Goal: Find specific page/section: Find specific page/section

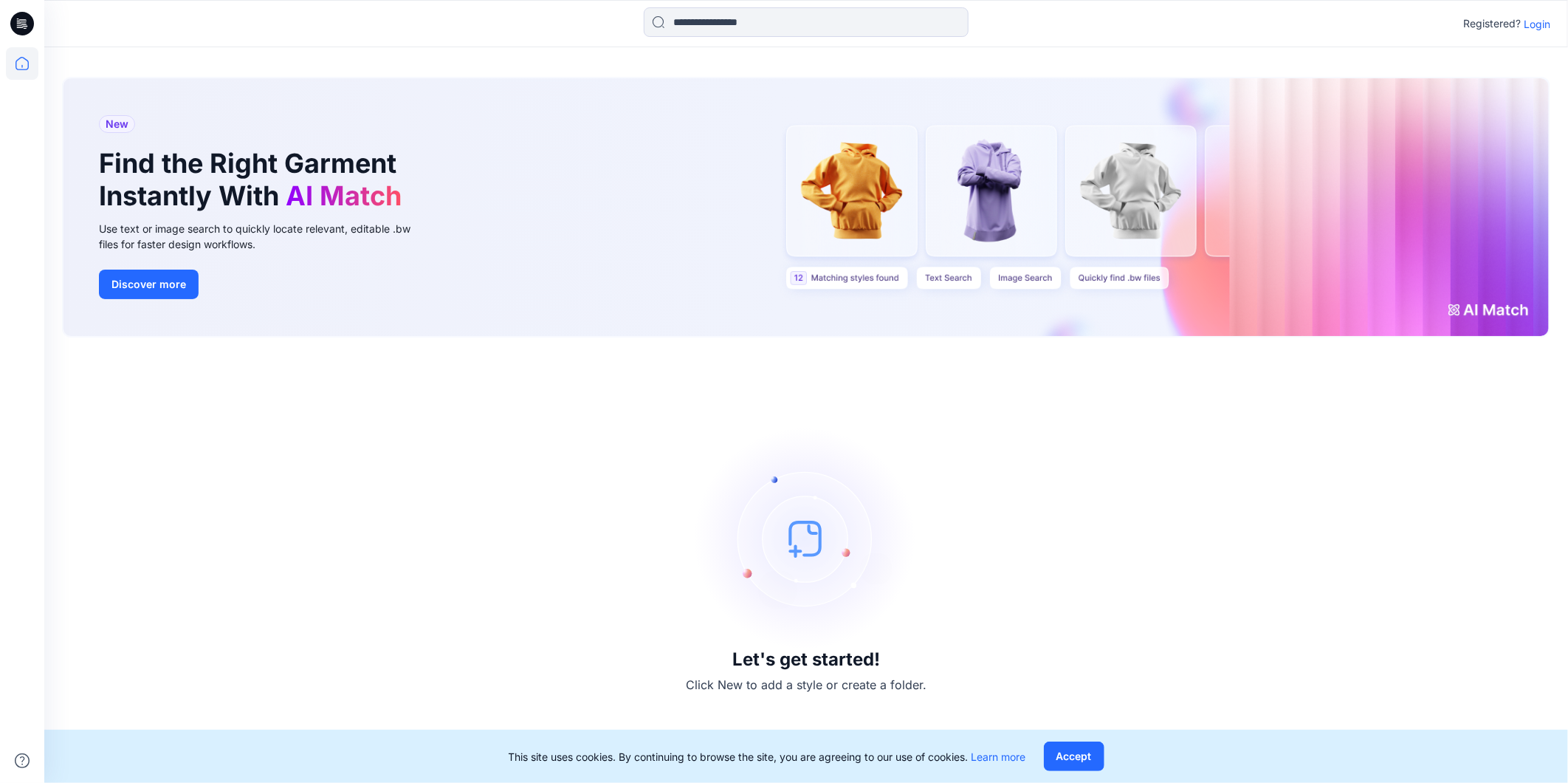
click at [1526, 26] on p "Login" at bounding box center [1536, 23] width 26 height 16
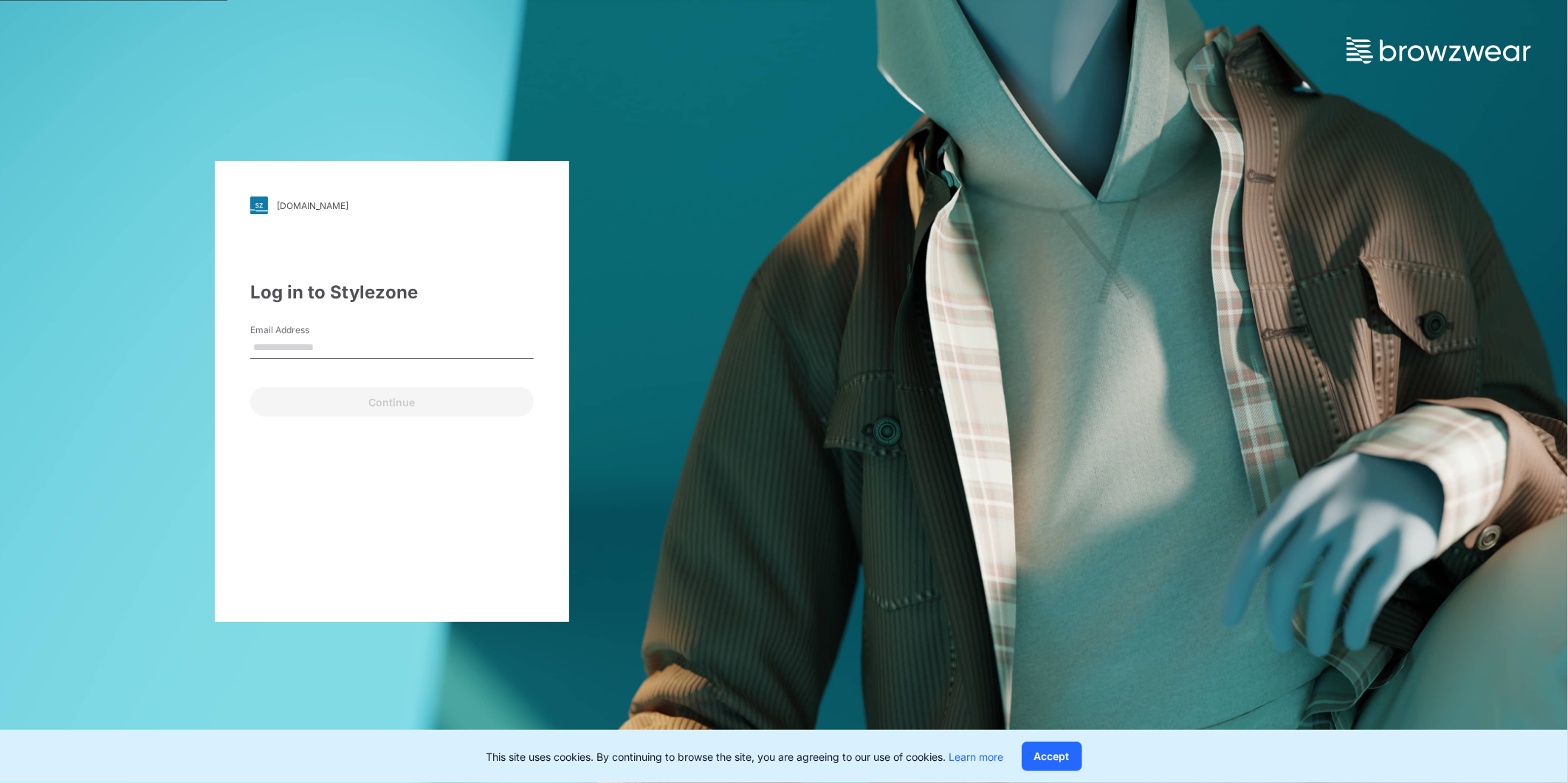
click at [328, 347] on input "Email Address" at bounding box center [391, 348] width 284 height 22
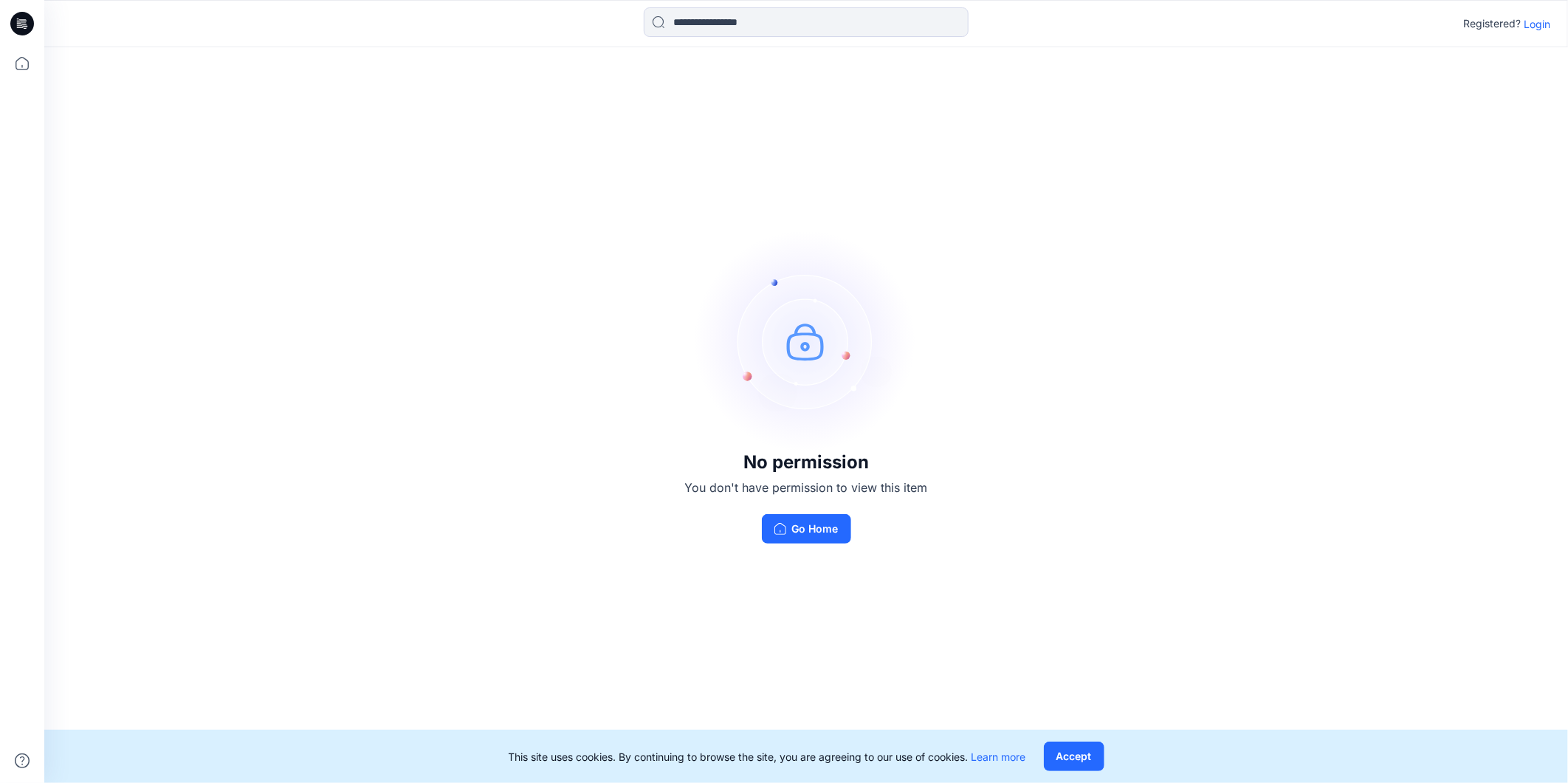
click at [1537, 20] on p "Login" at bounding box center [1536, 23] width 26 height 16
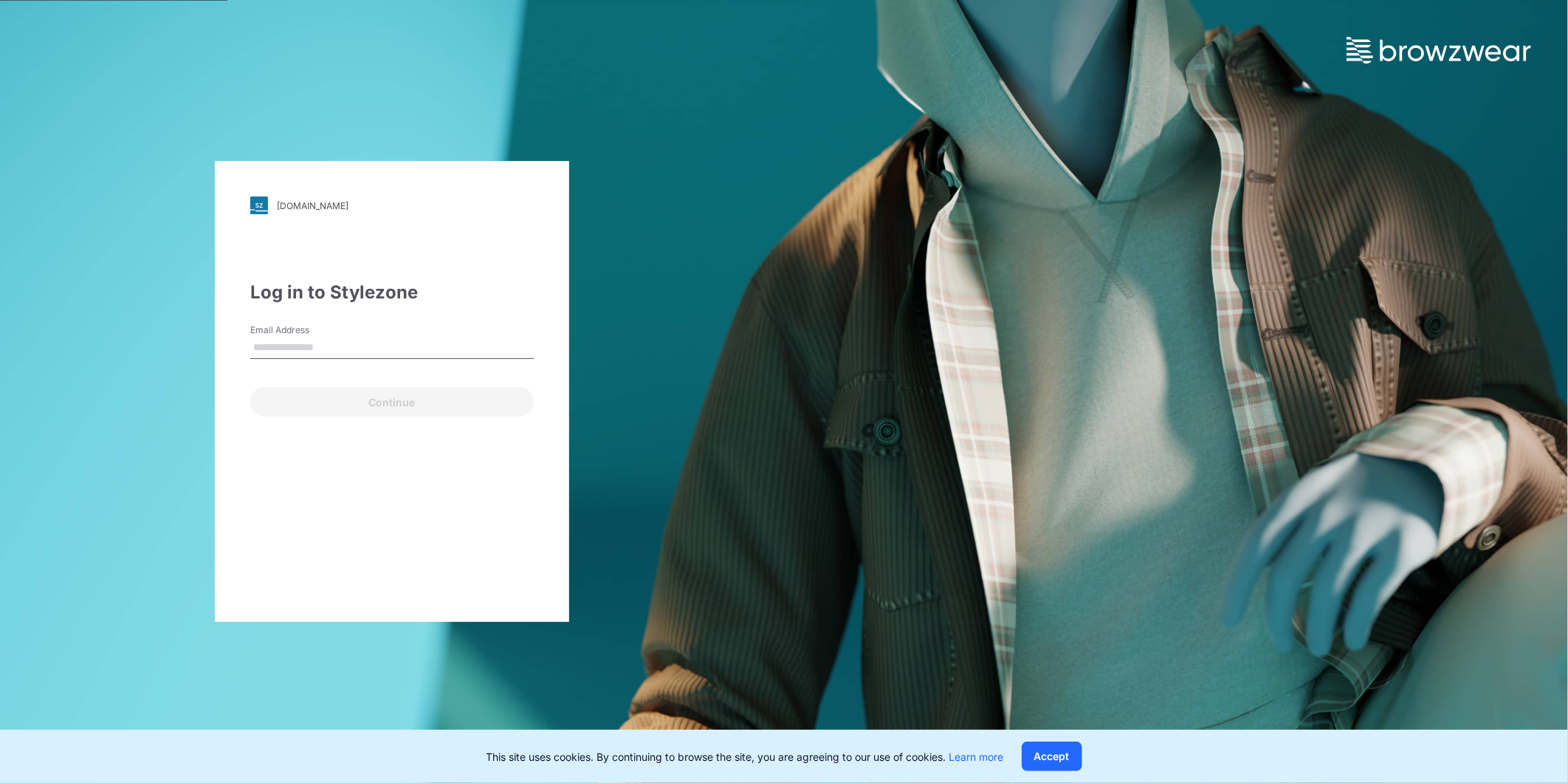
click at [315, 345] on input "Email Address" at bounding box center [391, 348] width 284 height 22
type input "**********"
click at [330, 403] on button "Continue" at bounding box center [391, 402] width 284 height 30
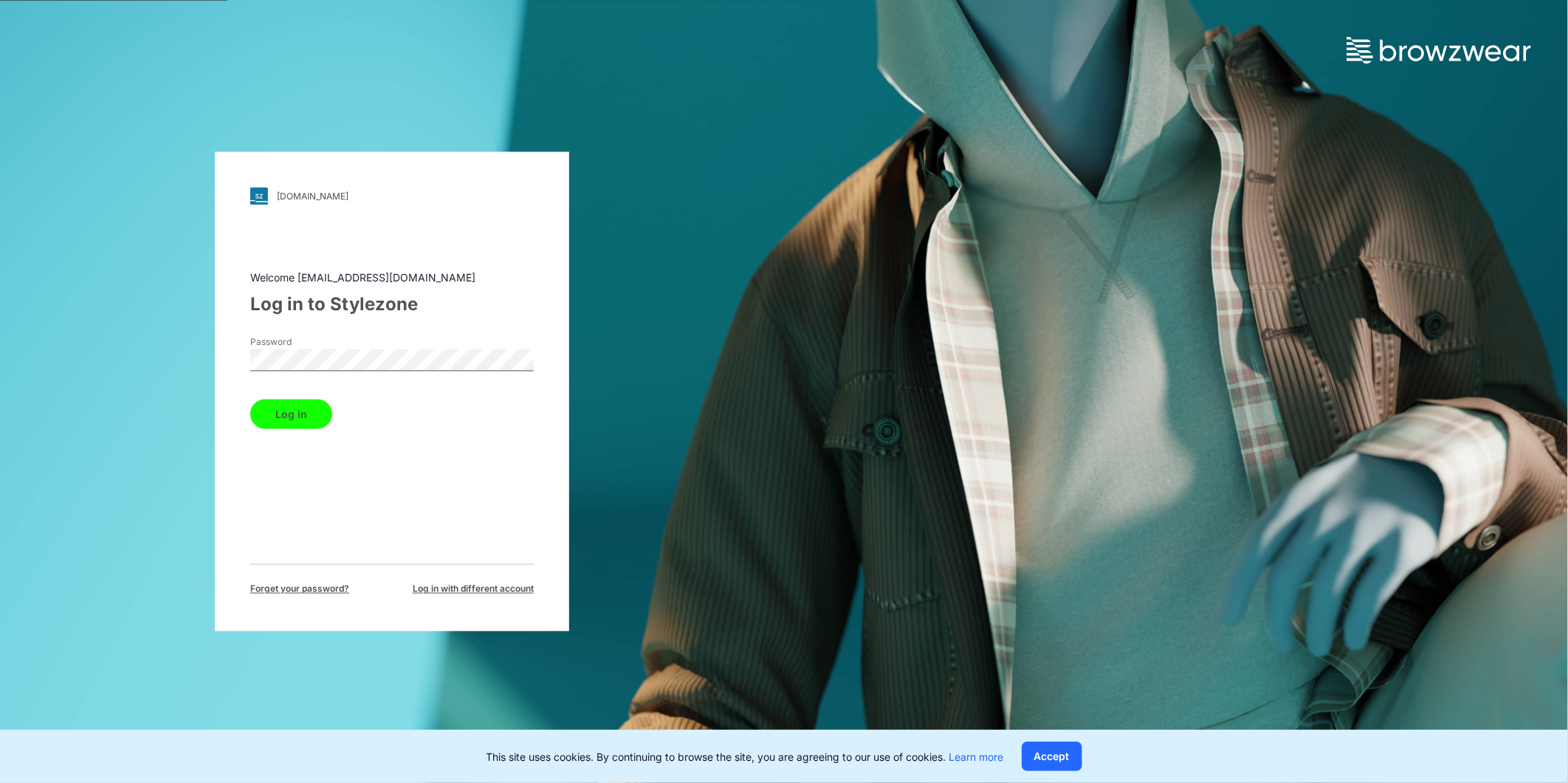
click at [298, 418] on button "Log in" at bounding box center [291, 415] width 82 height 30
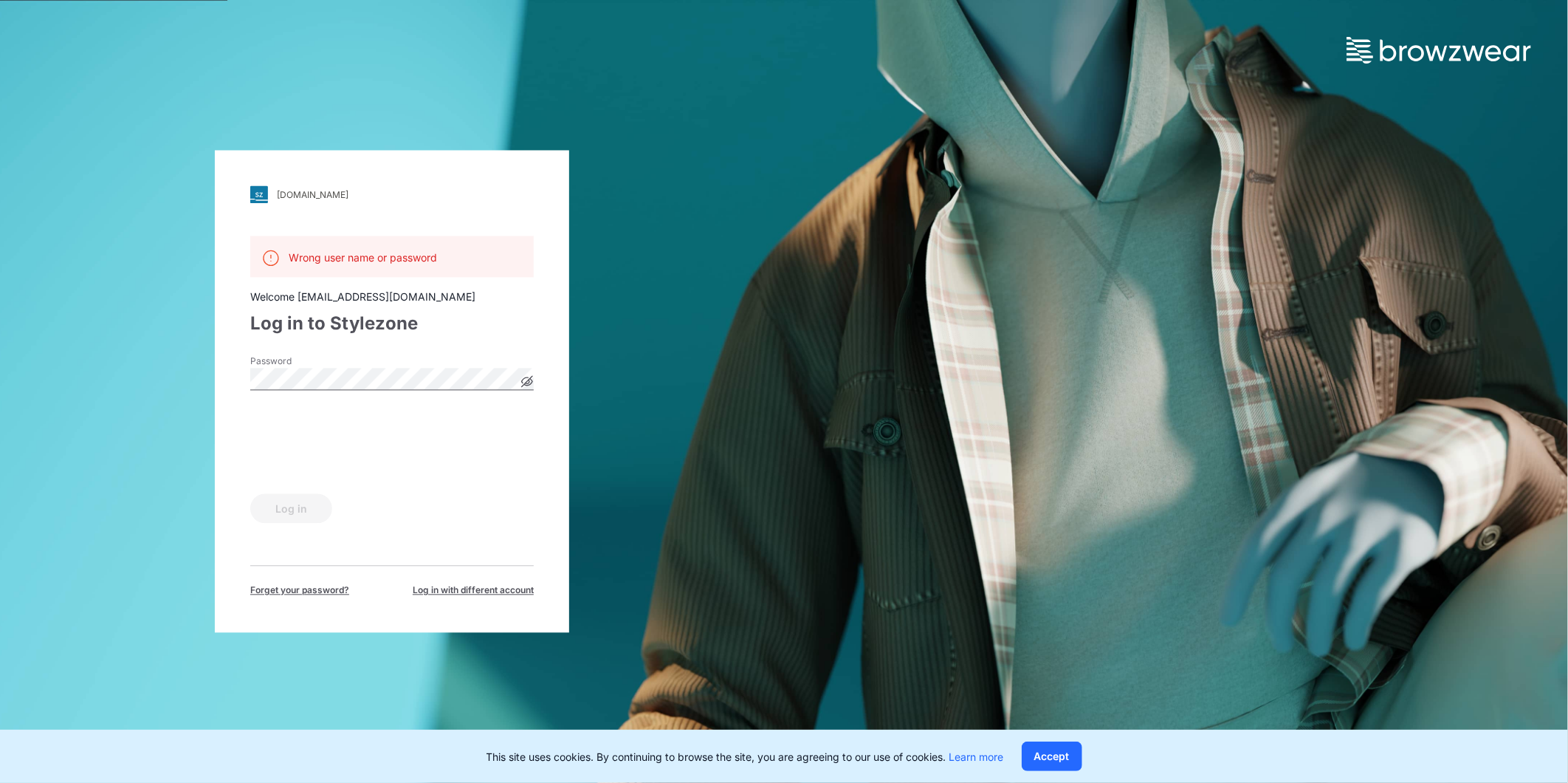
click at [148, 372] on div "[DOMAIN_NAME] Loading... Wrong user name or password Welcome [EMAIL_ADDRESS][DO…" at bounding box center [391, 392] width 784 height 783
click at [415, 539] on div "Wrong user name or password Welcome [EMAIL_ADDRESS][DOMAIN_NAME] Log in to Styl…" at bounding box center [391, 417] width 284 height 362
click at [402, 518] on div "Log in" at bounding box center [391, 506] width 284 height 36
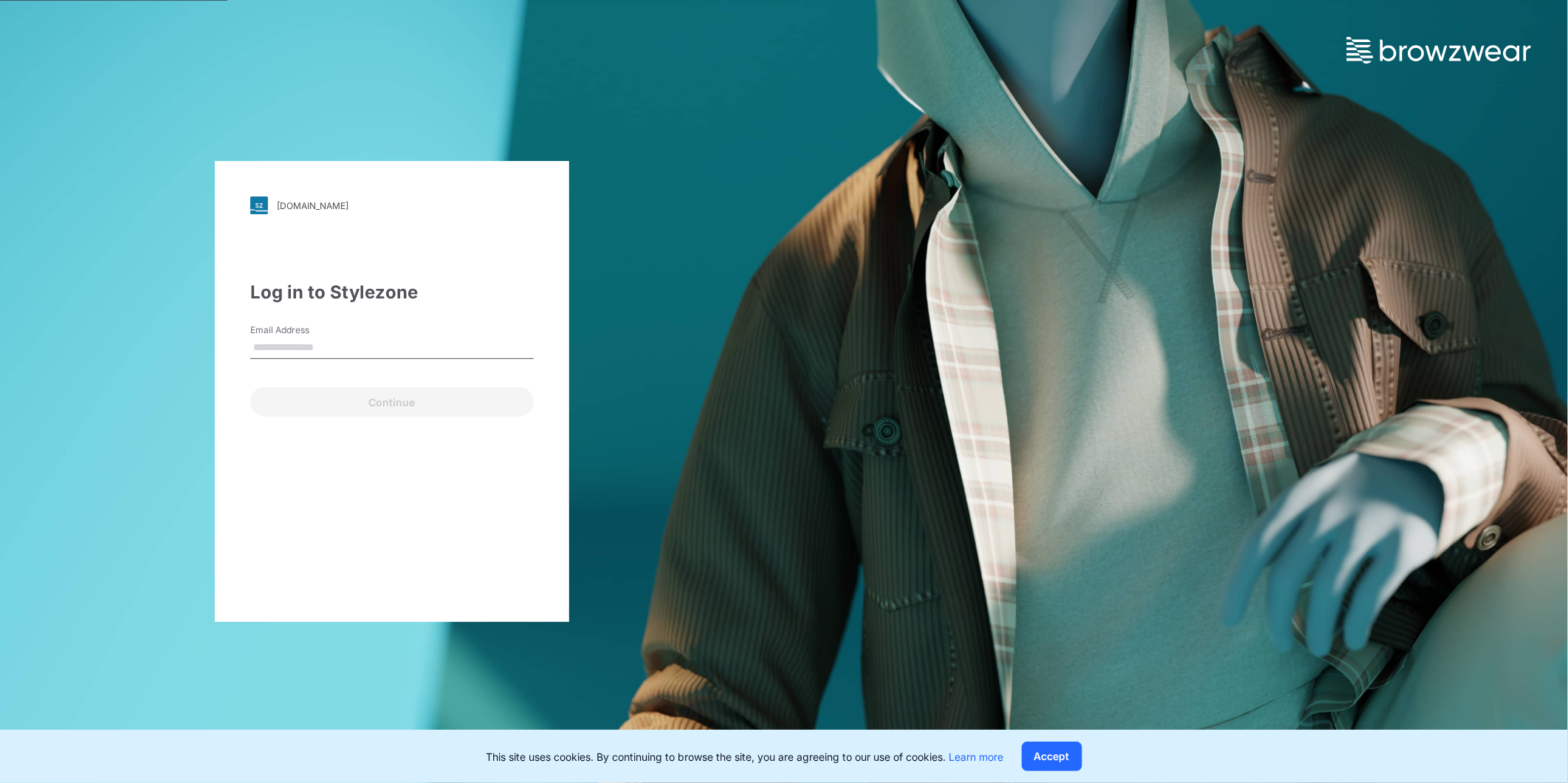
click at [286, 343] on input "Email Address" at bounding box center [391, 348] width 284 height 22
type input "**********"
click at [340, 404] on button "Continue" at bounding box center [391, 402] width 284 height 30
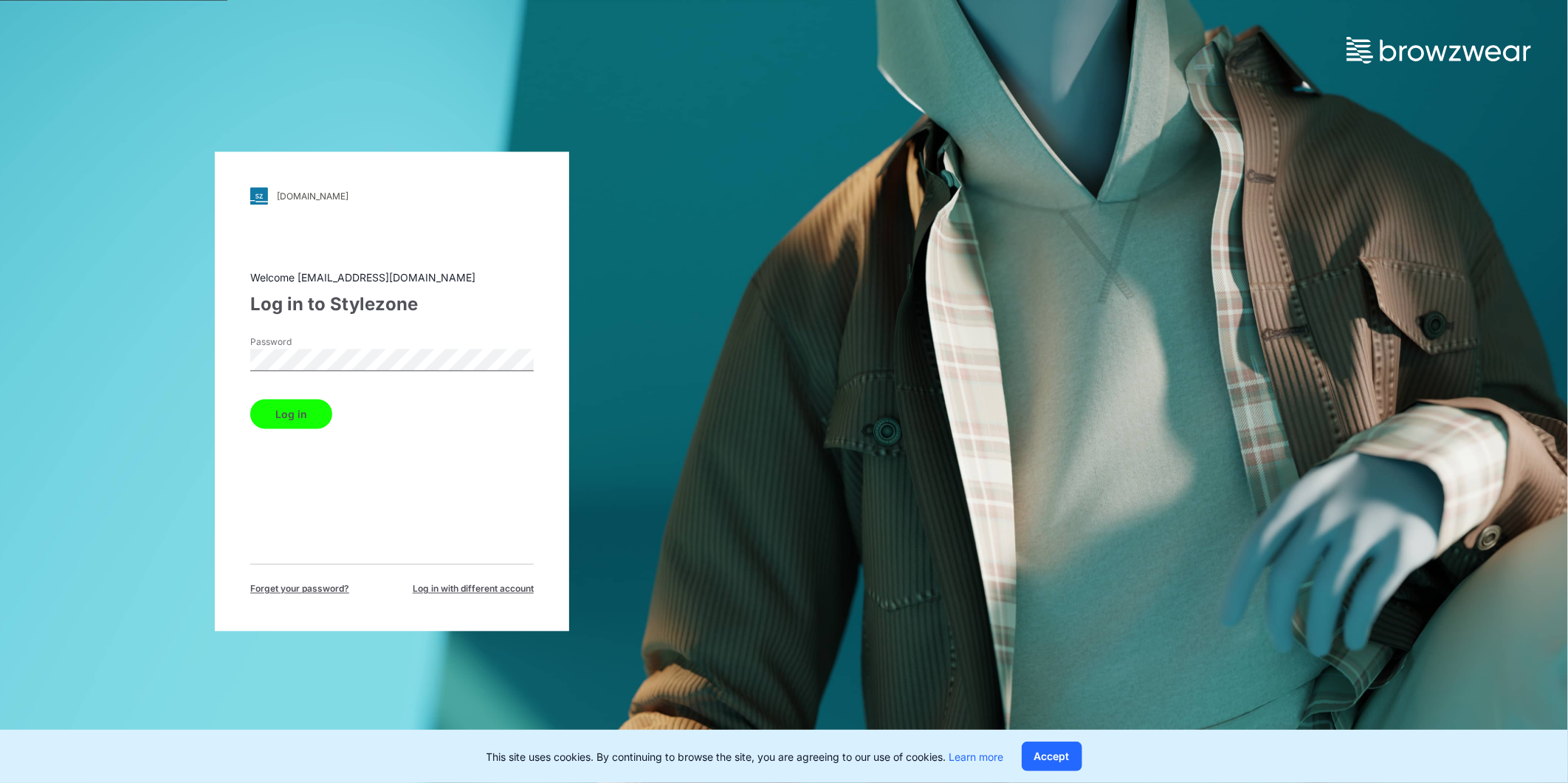
click at [286, 410] on button "Log in" at bounding box center [291, 415] width 82 height 30
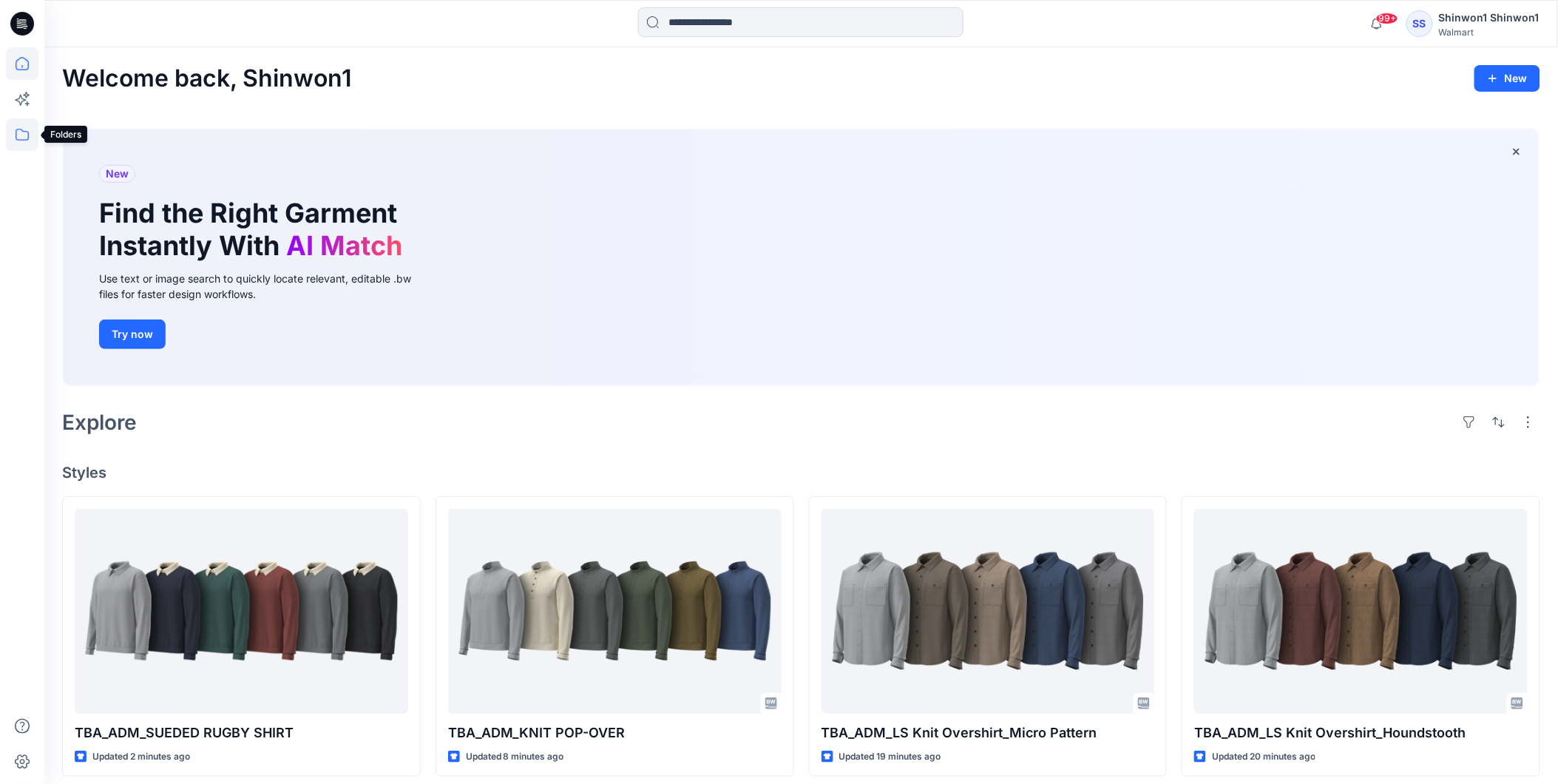
click at [23, 134] on icon at bounding box center [22, 134] width 33 height 33
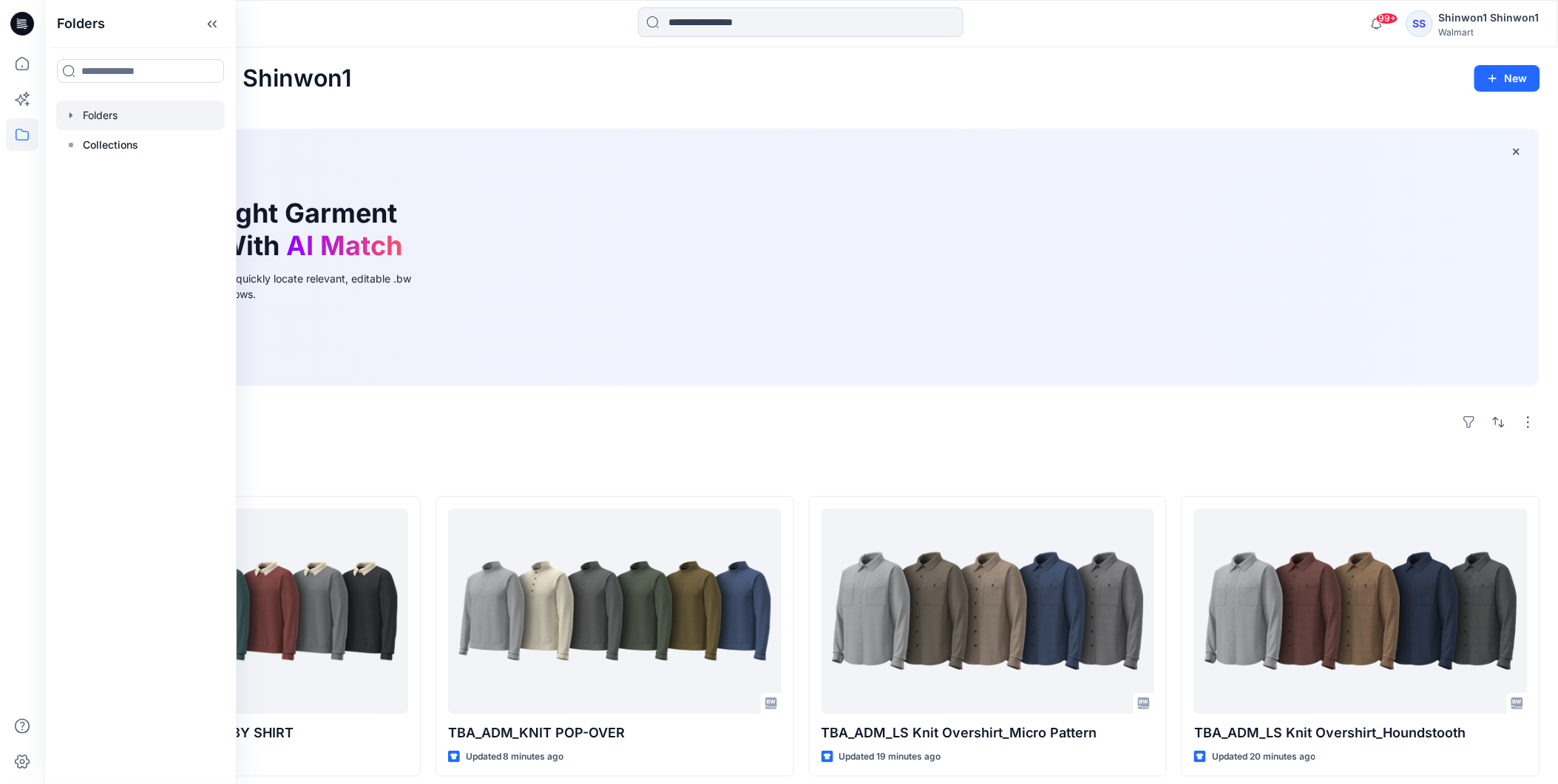
click at [68, 114] on icon "button" at bounding box center [70, 115] width 12 height 12
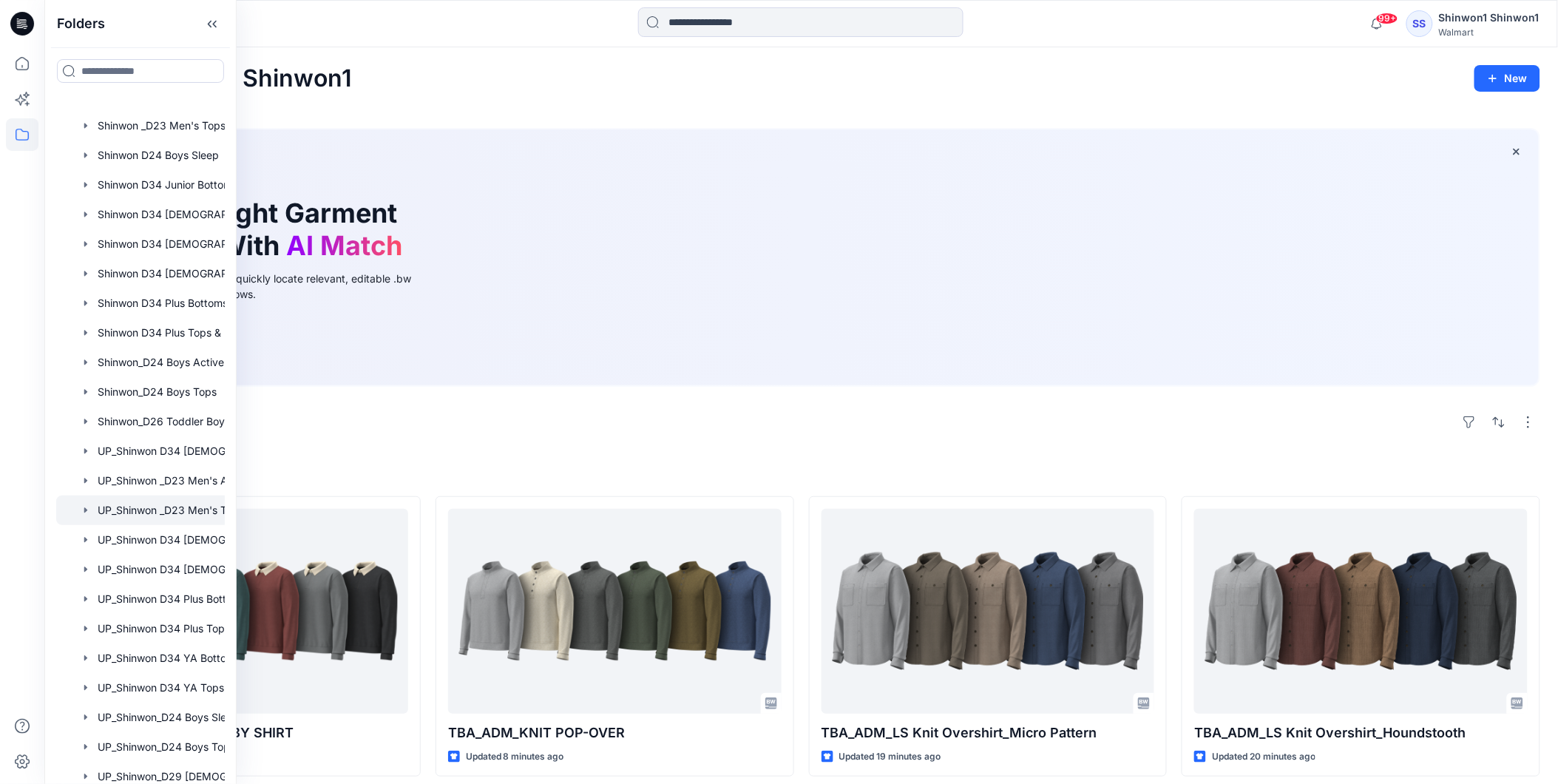
scroll to position [86, 0]
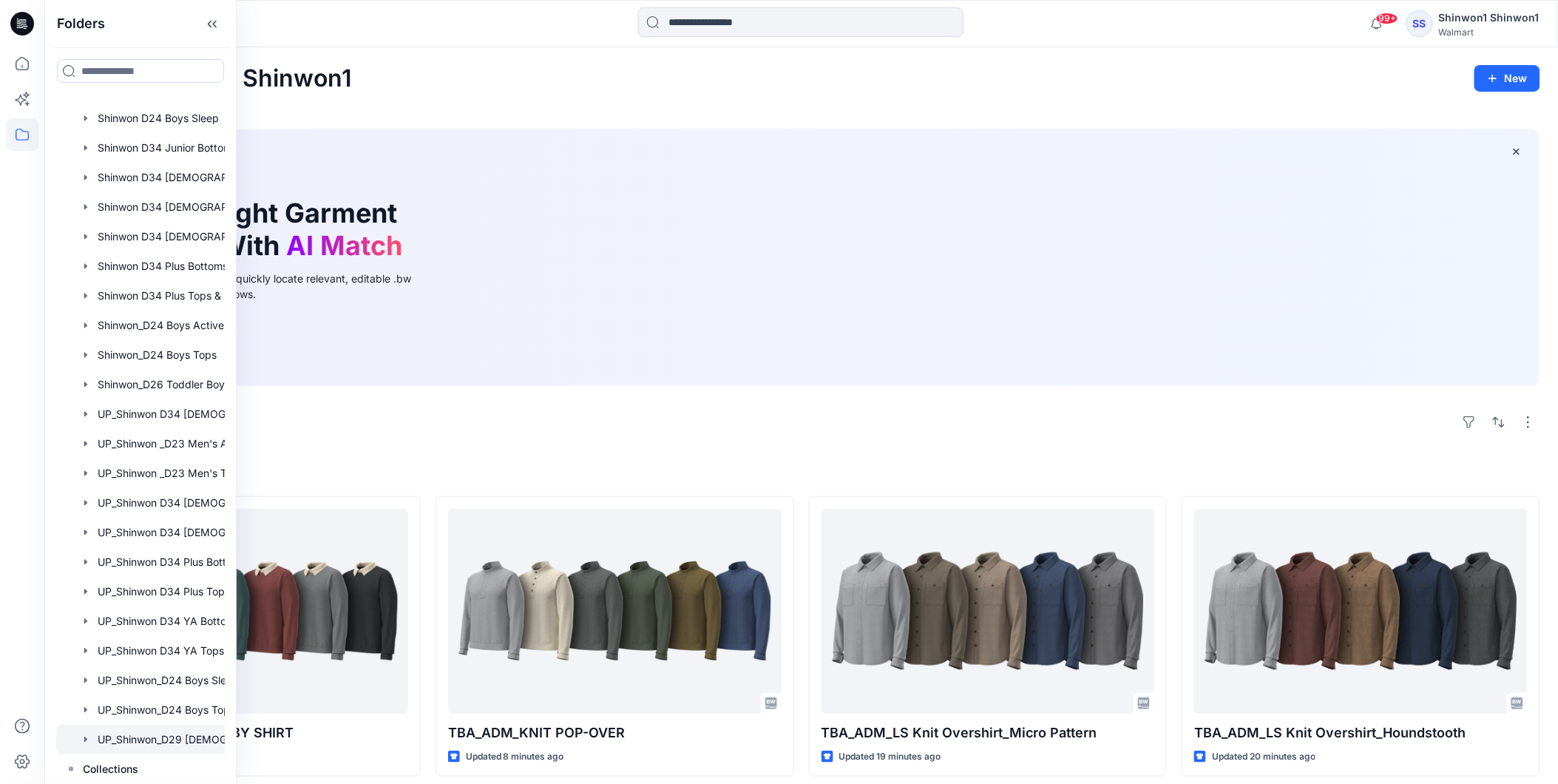
click at [172, 738] on div at bounding box center [159, 740] width 207 height 30
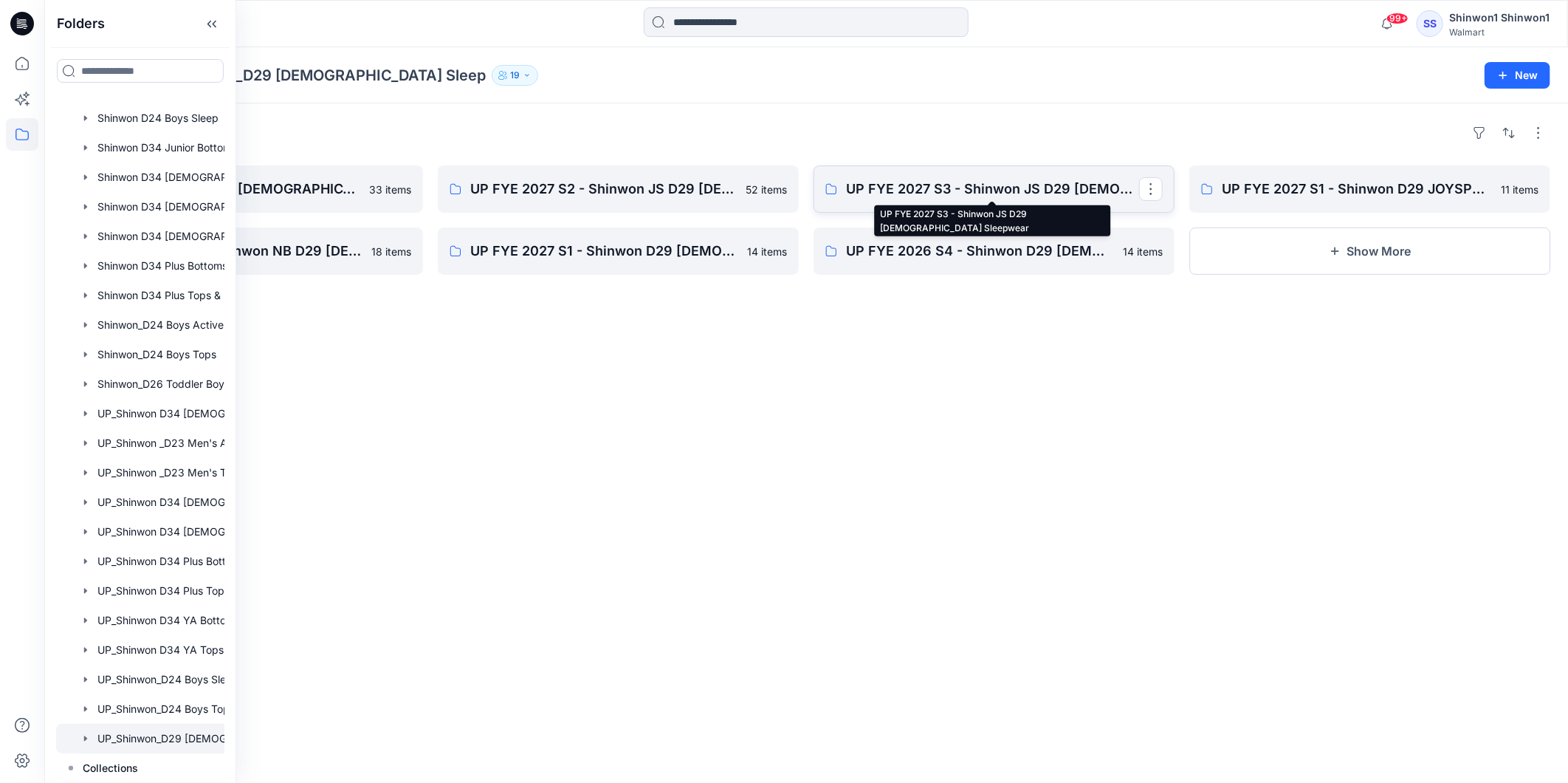
click at [919, 195] on p "UP FYE 2027 S3 - Shinwon JS D29 [DEMOGRAPHIC_DATA] Sleepwear" at bounding box center [992, 189] width 293 height 21
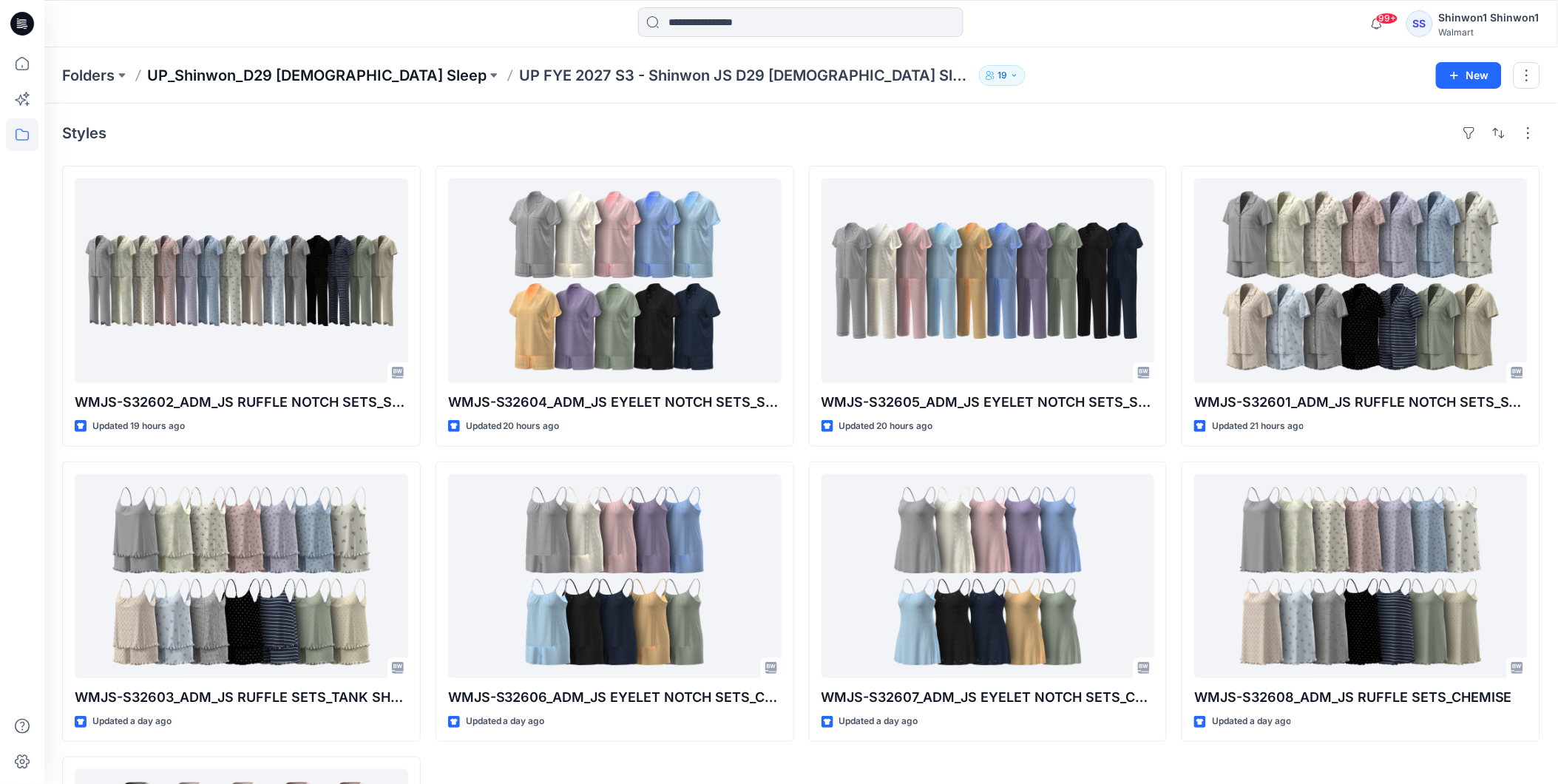
click at [339, 72] on p "UP_Shinwon_D29 [DEMOGRAPHIC_DATA] Sleep" at bounding box center [317, 75] width 340 height 21
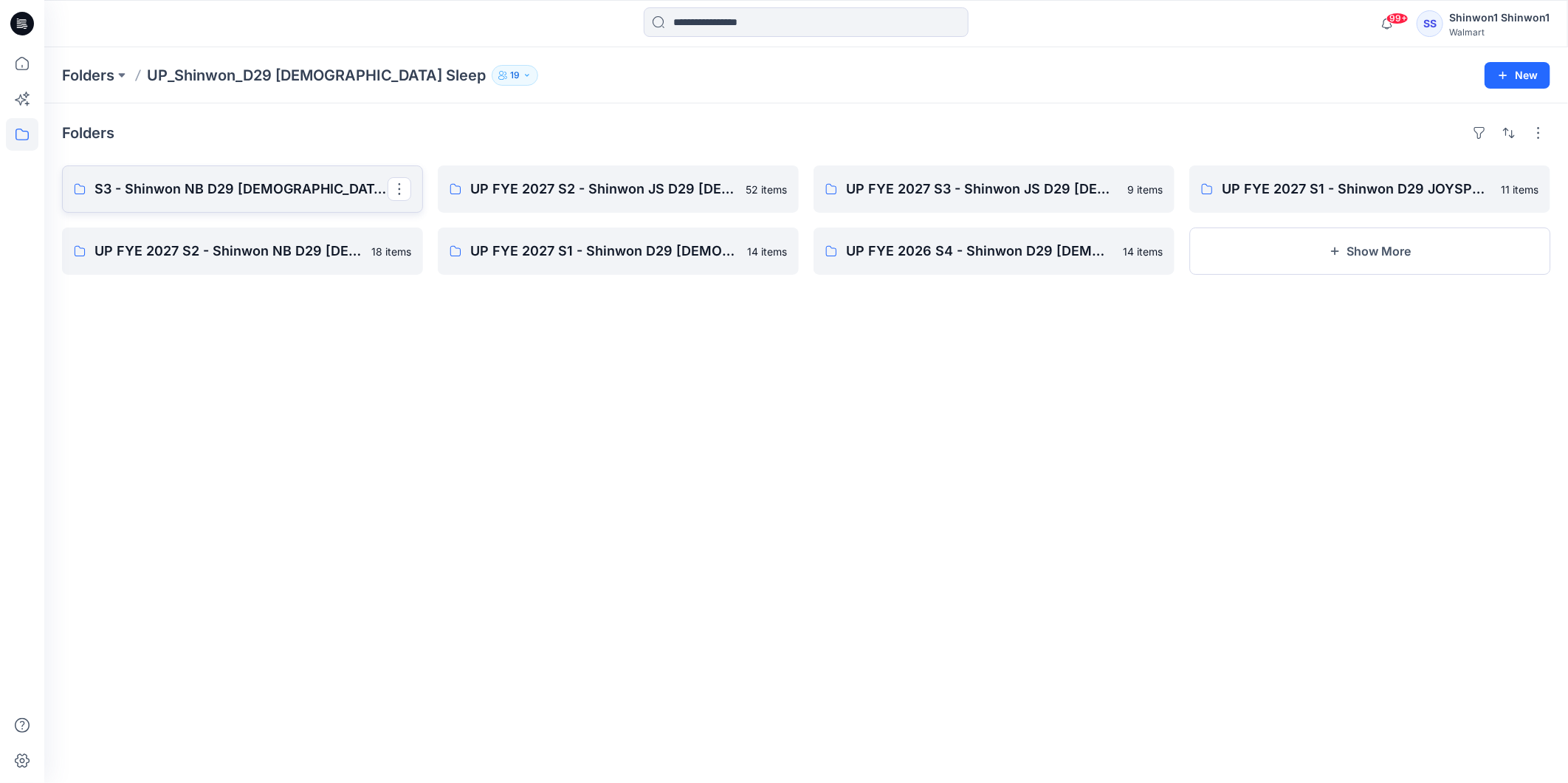
click at [205, 193] on p "S3 - Shinwon NB D29 [DEMOGRAPHIC_DATA] Sleepwear" at bounding box center [241, 189] width 293 height 21
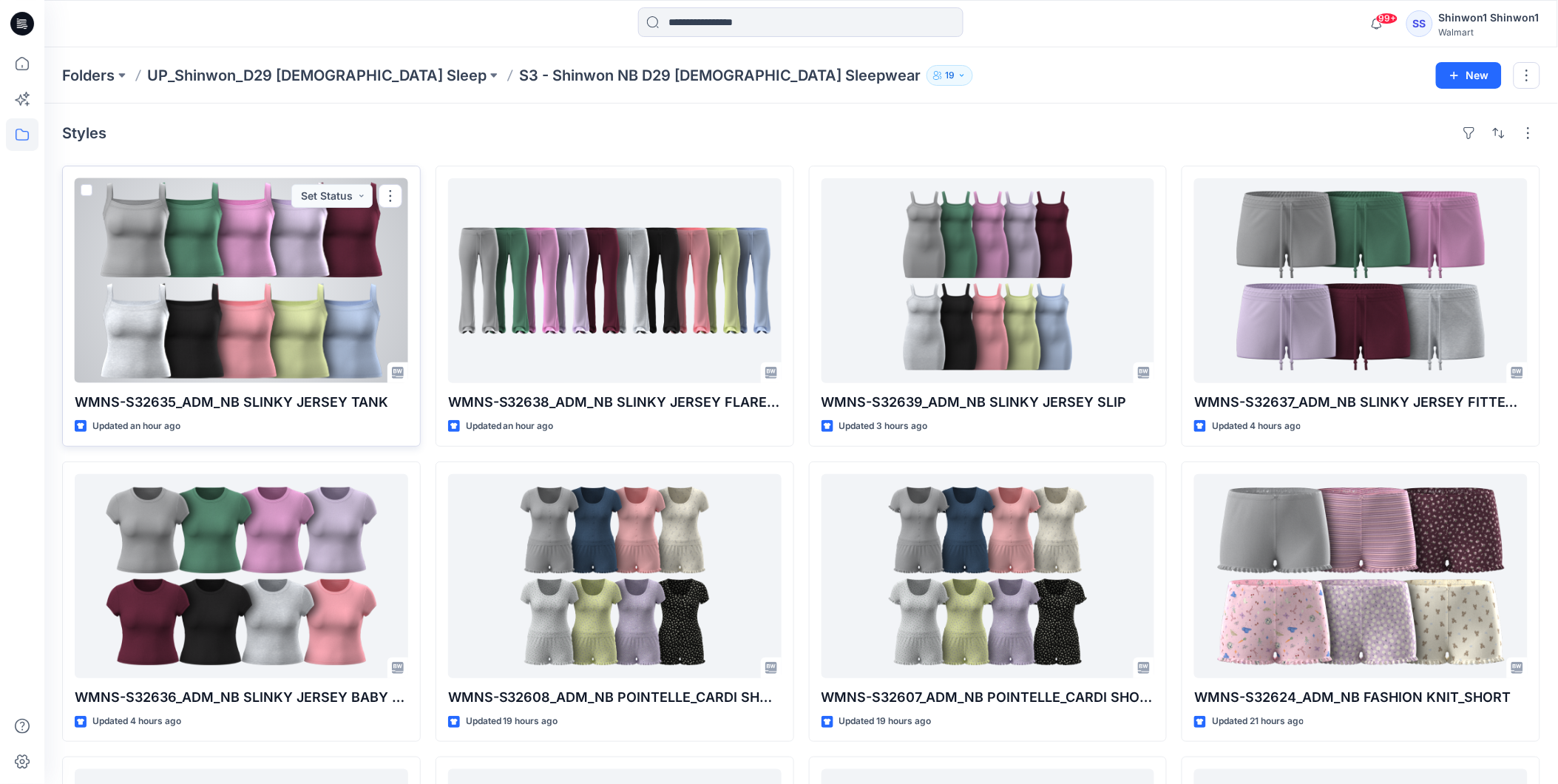
click at [234, 277] on div at bounding box center [242, 280] width 334 height 204
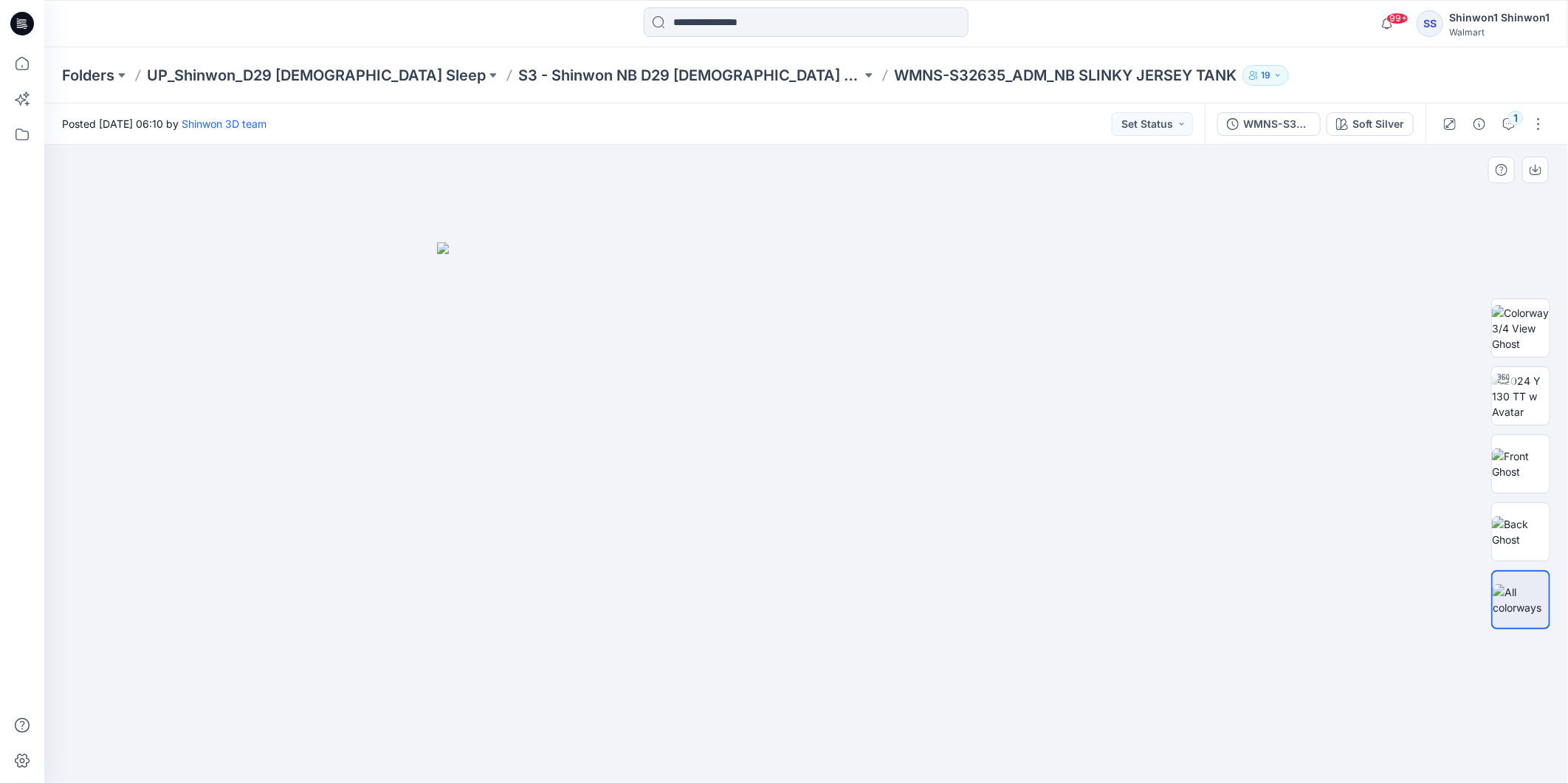
click at [264, 367] on div at bounding box center [805, 464] width 1523 height 638
click at [21, 26] on icon at bounding box center [20, 26] width 7 height 1
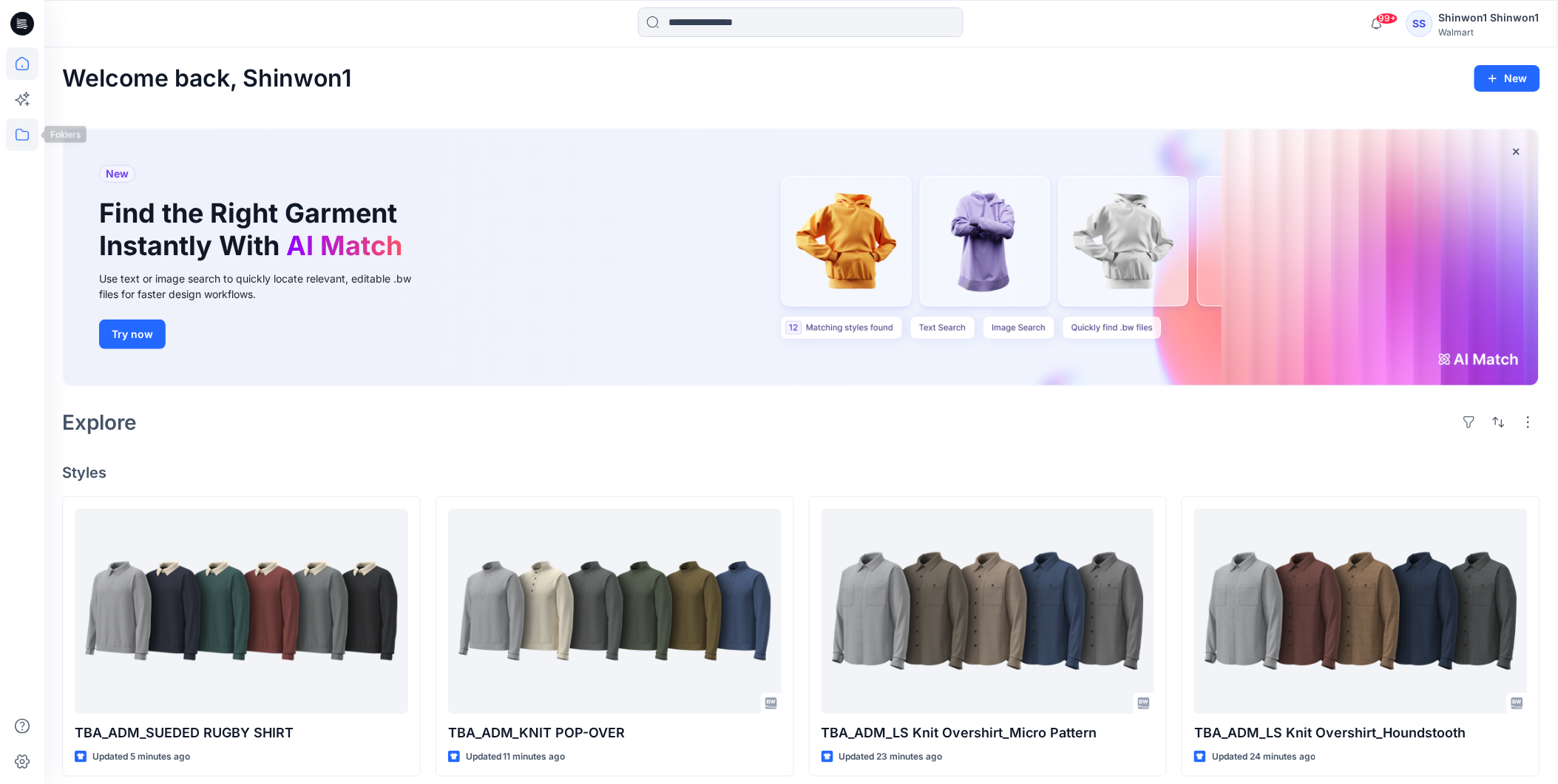
click at [23, 138] on icon at bounding box center [22, 134] width 33 height 33
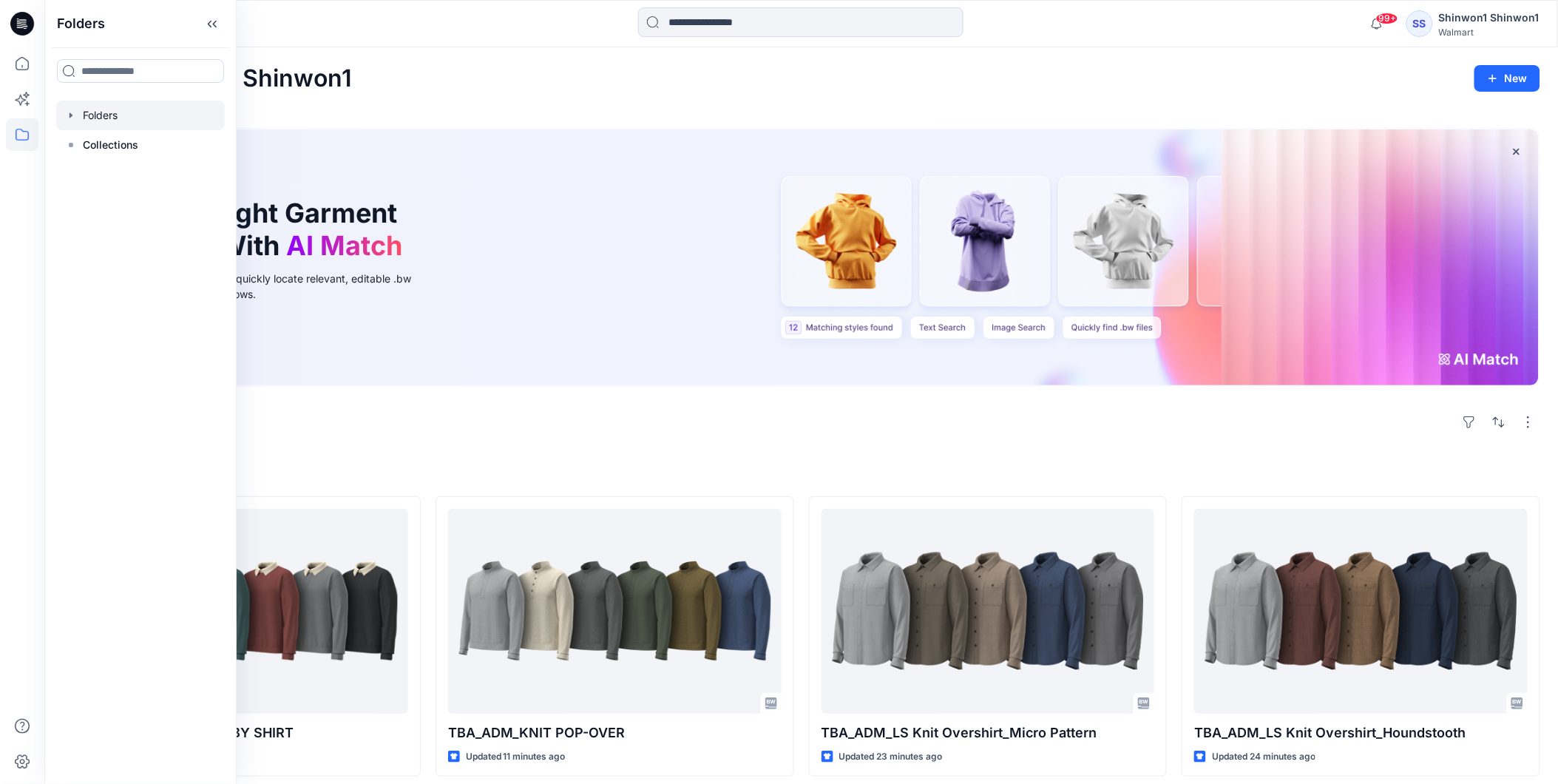
click at [74, 114] on icon "button" at bounding box center [70, 115] width 12 height 12
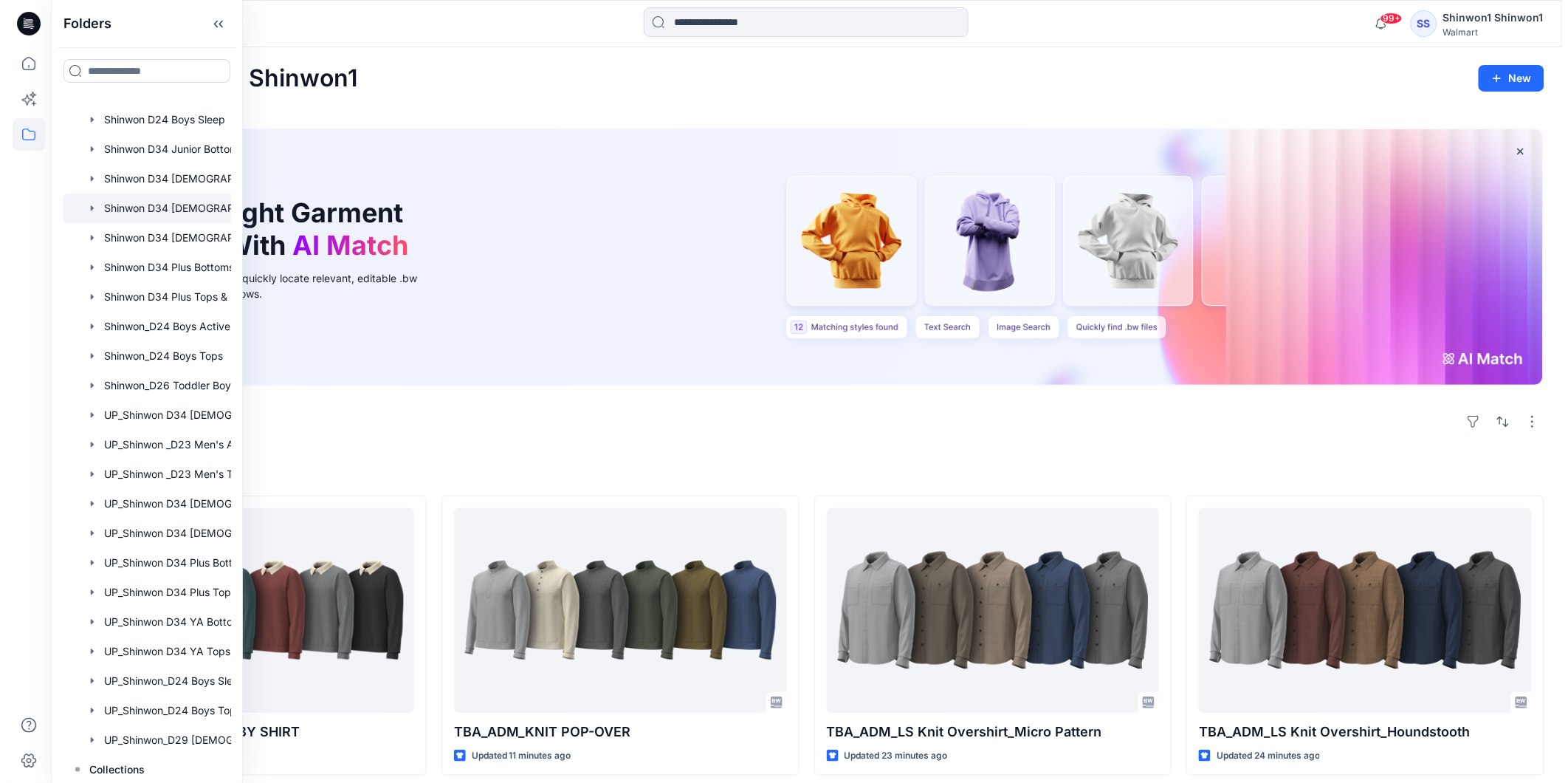
scroll to position [86, 0]
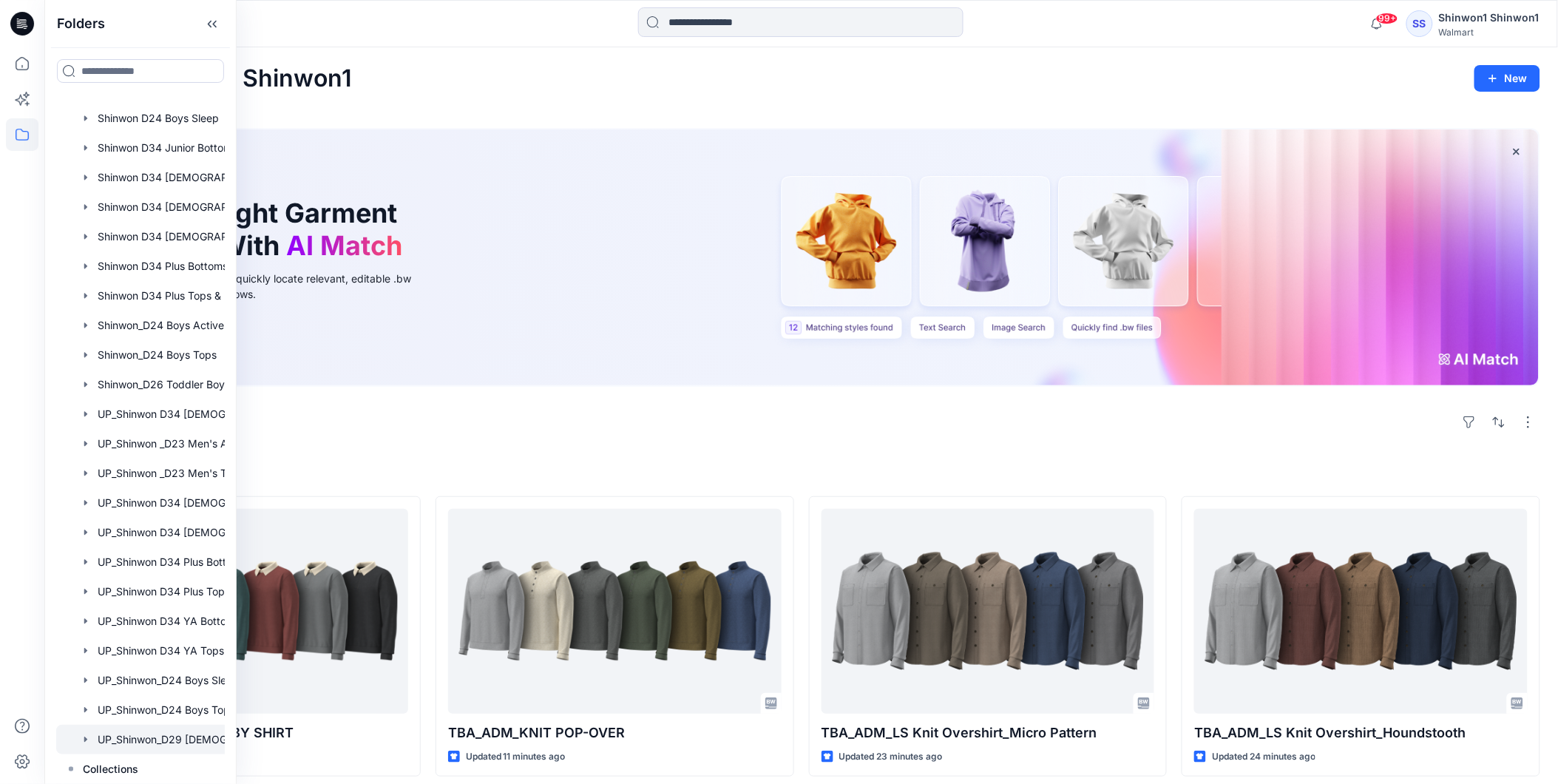
click at [154, 737] on div at bounding box center [159, 740] width 207 height 30
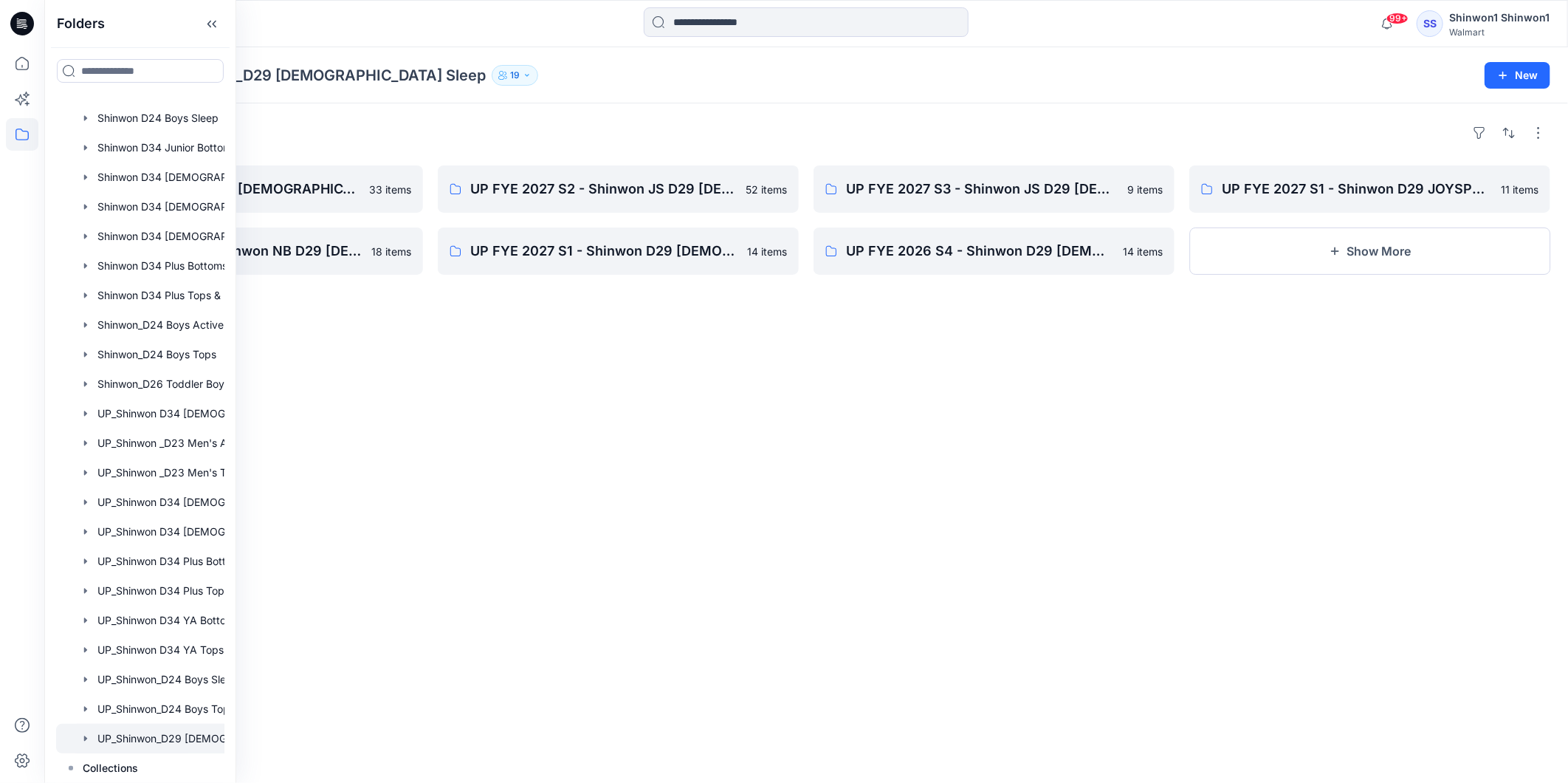
click at [433, 406] on div "Folders S3 - Shinwon NB D29 [DEMOGRAPHIC_DATA] Sleepwear 33 items UP FYE 2027 S…" at bounding box center [805, 442] width 1523 height 679
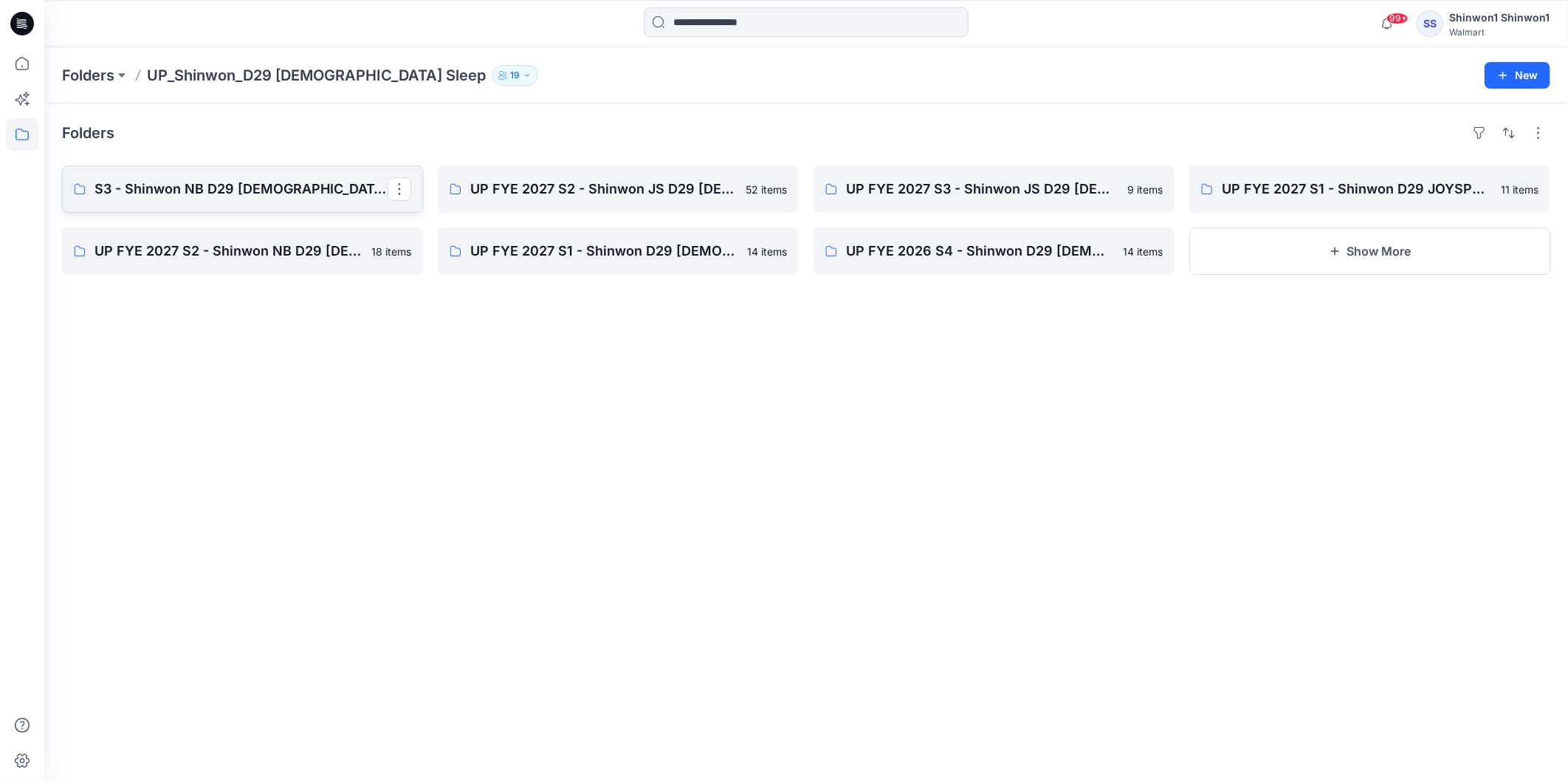
click at [198, 190] on p "S3 - Shinwon NB D29 [DEMOGRAPHIC_DATA] Sleepwear" at bounding box center [241, 189] width 293 height 21
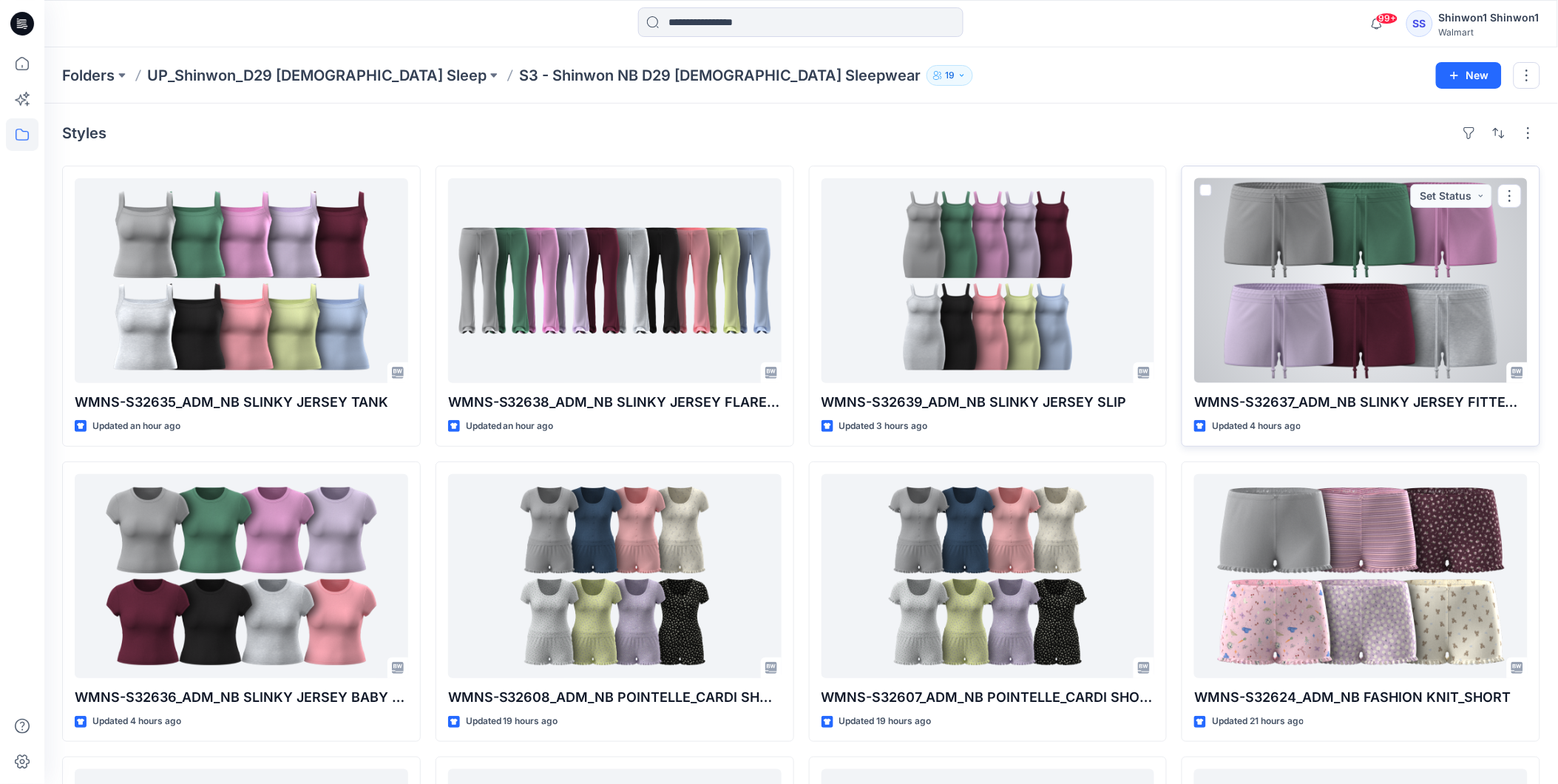
click at [1403, 302] on div at bounding box center [1361, 280] width 334 height 204
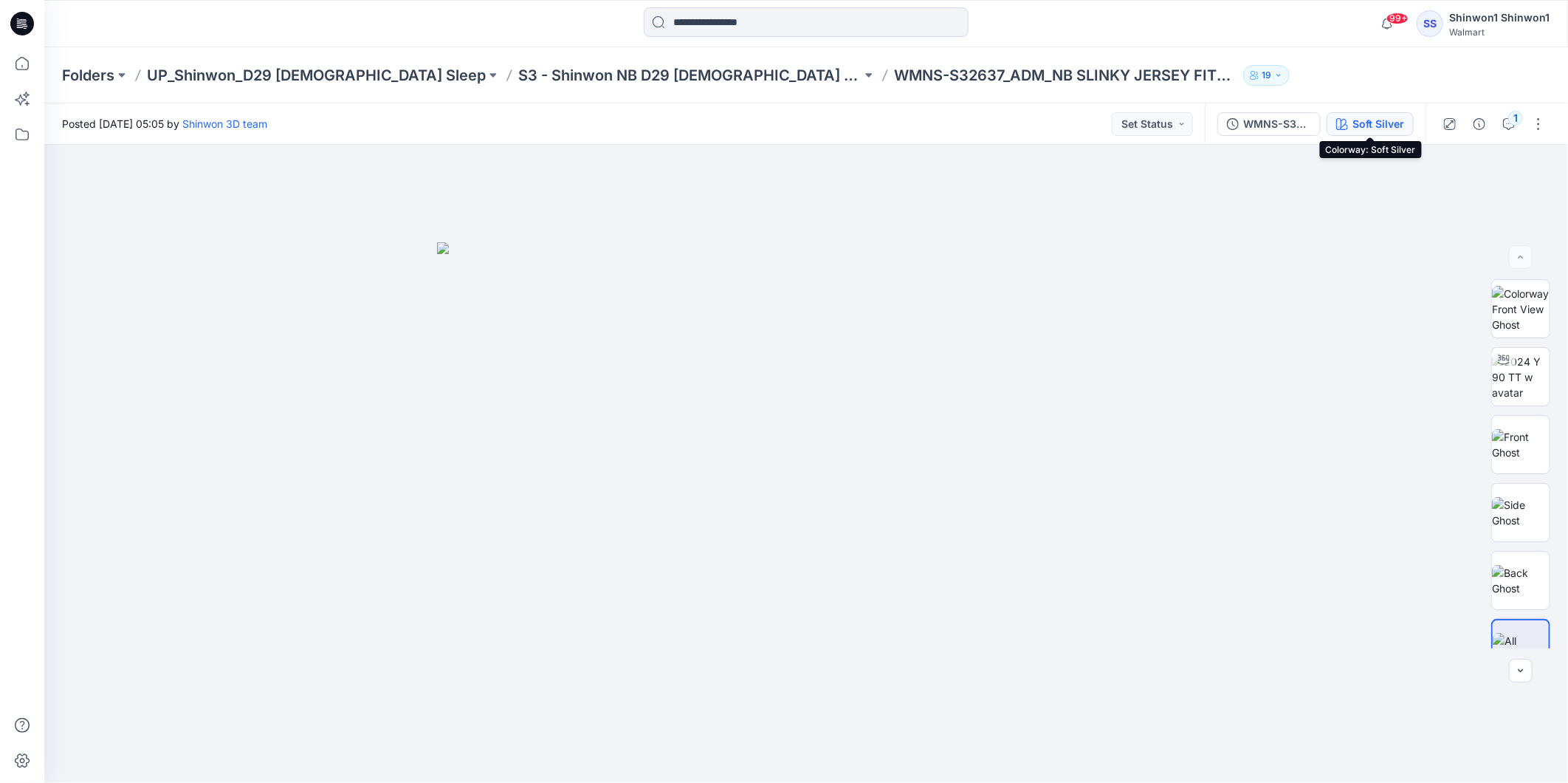
click at [1379, 128] on div "Soft Silver" at bounding box center [1377, 124] width 51 height 16
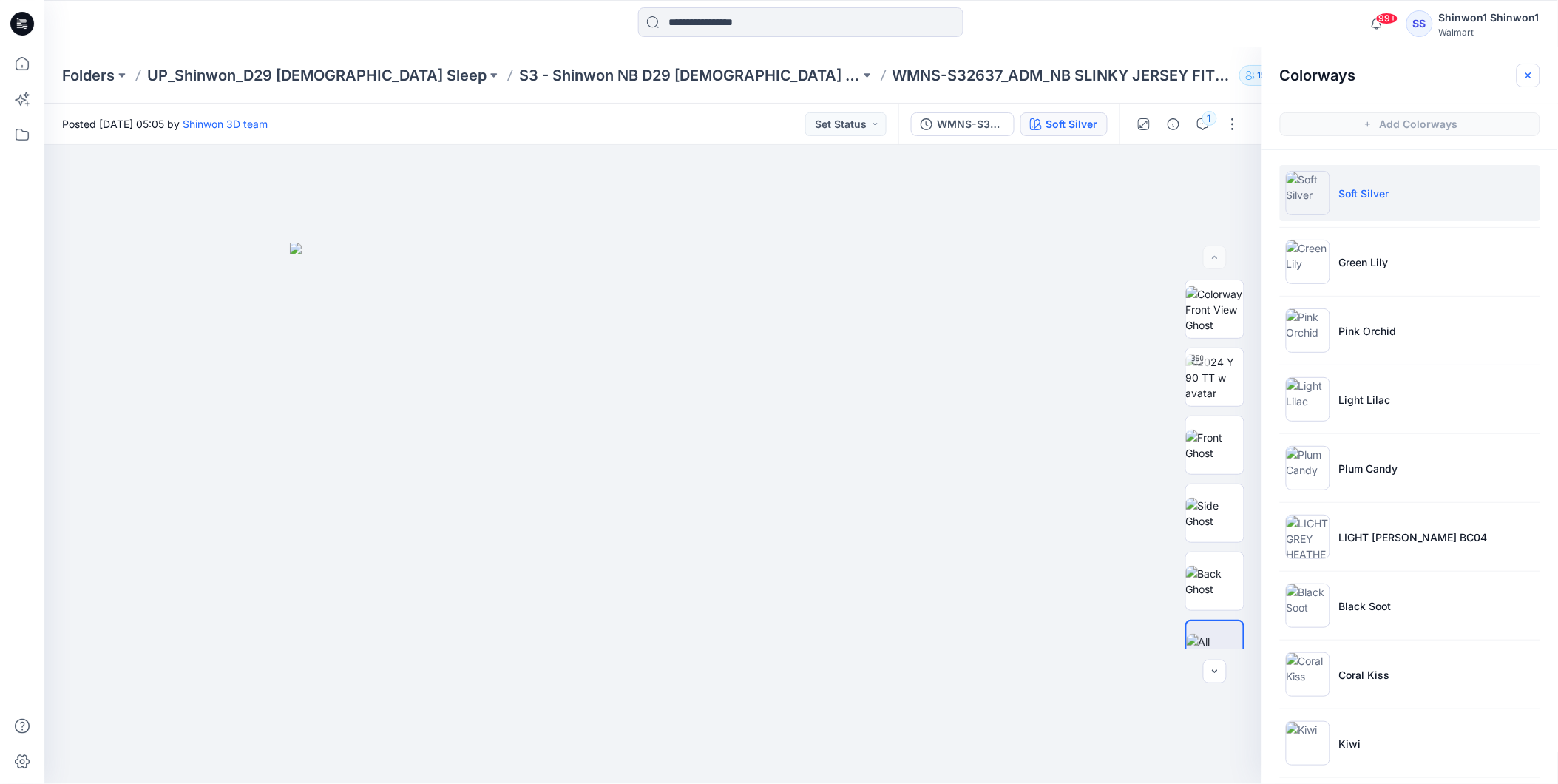
click at [1529, 68] on button "button" at bounding box center [1528, 75] width 23 height 23
